Goal: Go to known website: Go to known website

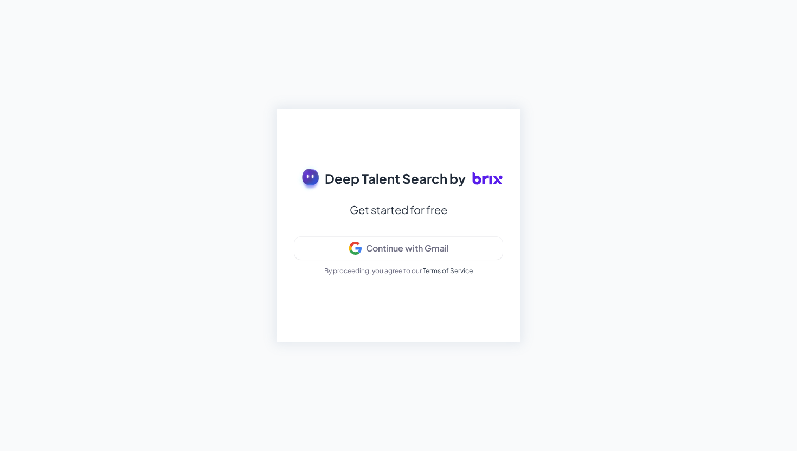
click at [556, 235] on div "Deep Talent Search by Get started for free Continue with Gmail By proceeding, y…" at bounding box center [398, 225] width 797 height 451
